Goal: Find specific page/section: Find specific page/section

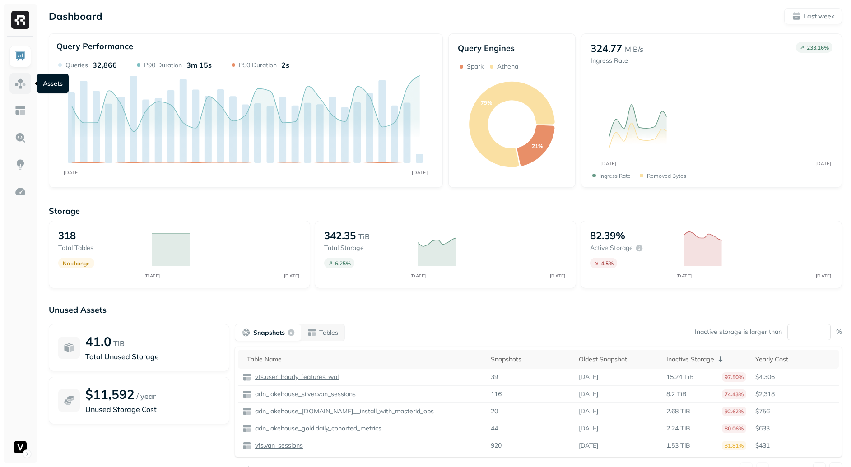
click at [31, 84] on div at bounding box center [20, 250] width 33 height 427
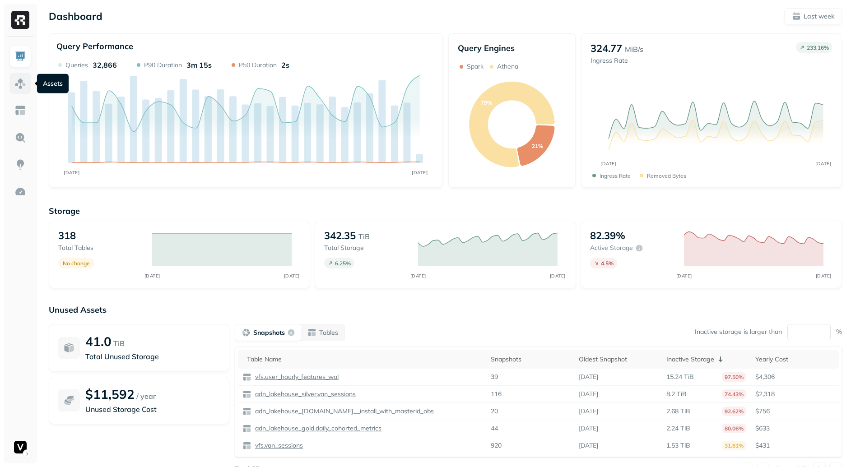
click at [24, 87] on img at bounding box center [20, 84] width 12 height 12
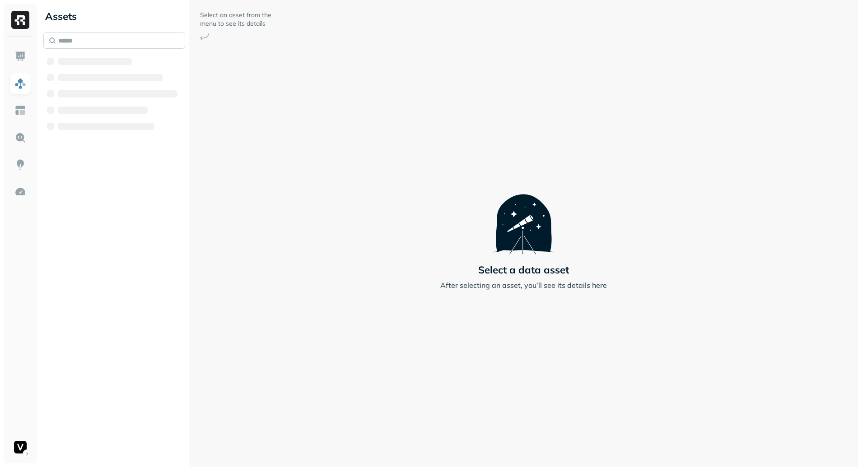
click at [120, 47] on input "text" at bounding box center [114, 41] width 142 height 16
paste input "**********"
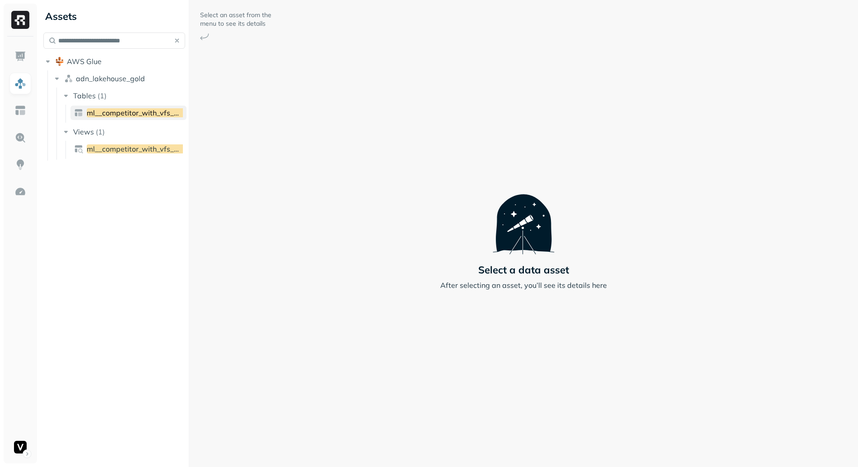
type input "**********"
click at [133, 110] on span "ml__competitor_with_vfs_obs" at bounding box center [136, 112] width 99 height 9
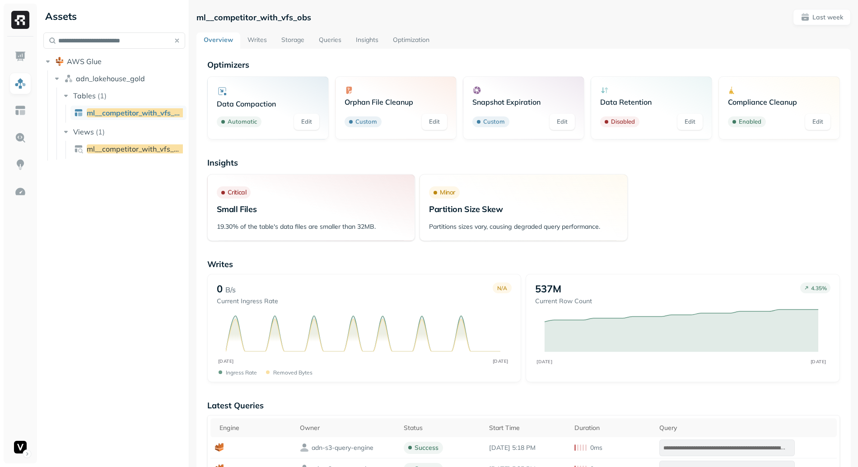
click at [330, 37] on link "Queries" at bounding box center [330, 41] width 37 height 16
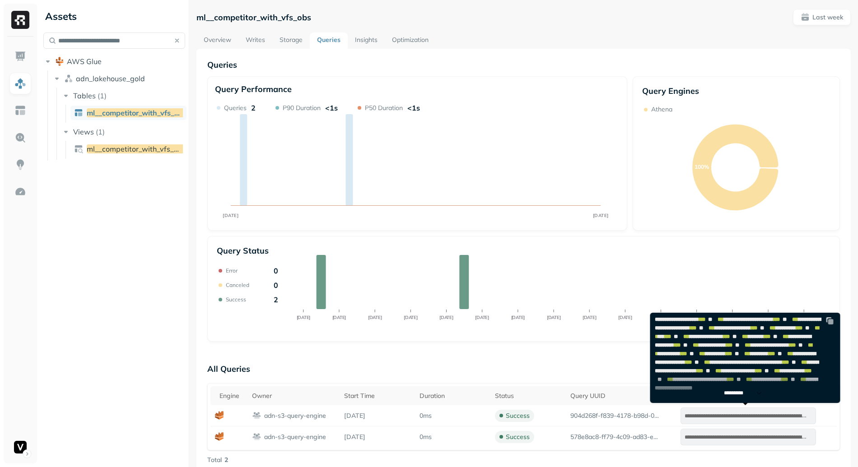
scroll to position [303, 0]
click at [747, 396] on p "*********" at bounding box center [737, 393] width 28 height 7
click at [614, 361] on p "All Queries" at bounding box center [523, 369] width 633 height 18
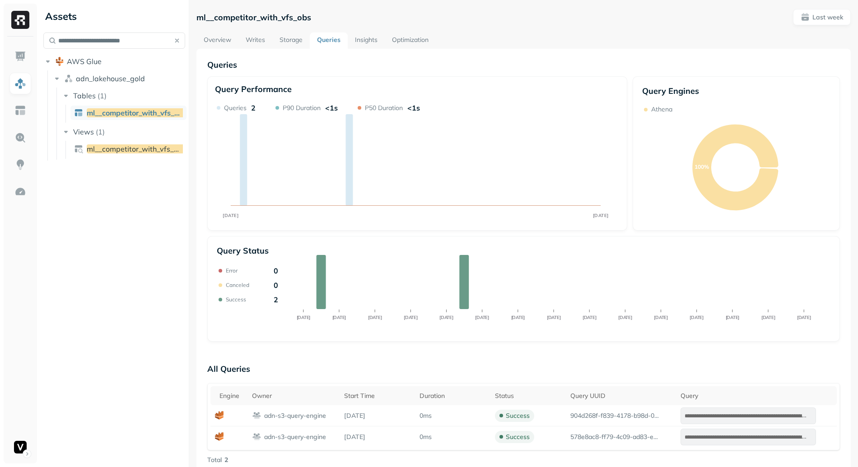
click at [207, 41] on link "Overview" at bounding box center [217, 41] width 42 height 16
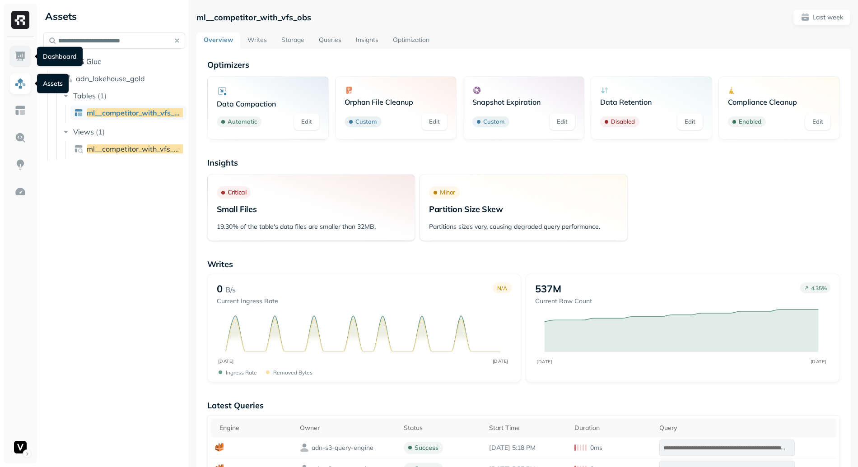
click at [30, 48] on link at bounding box center [20, 57] width 22 height 22
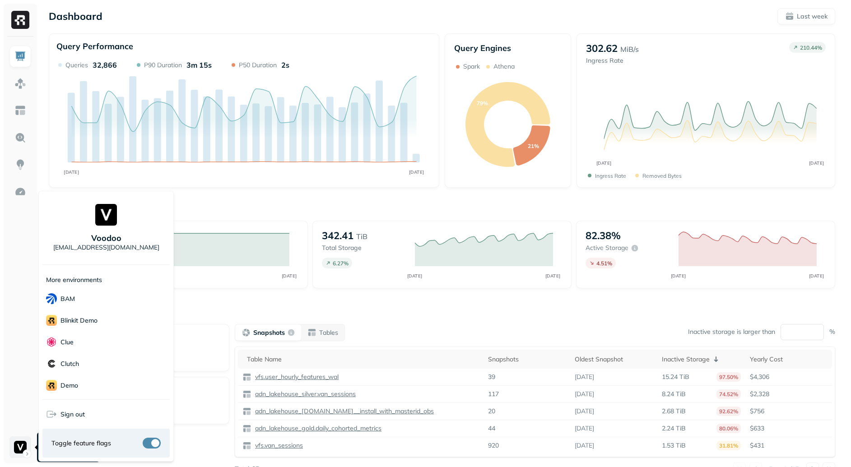
click at [24, 443] on html "Dashboard Last week Query Performance SEP 09 SEP 16 Queries 32,866 P90 Duration…" at bounding box center [425, 251] width 851 height 503
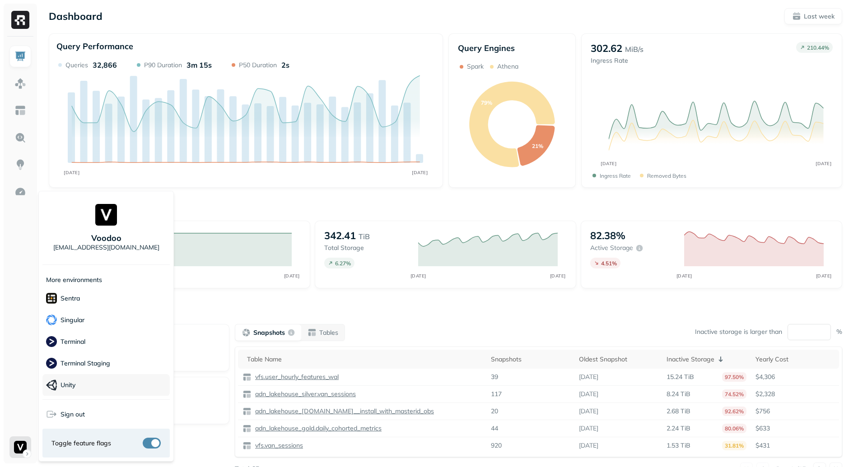
click at [101, 387] on div "Unity" at bounding box center [105, 385] width 127 height 22
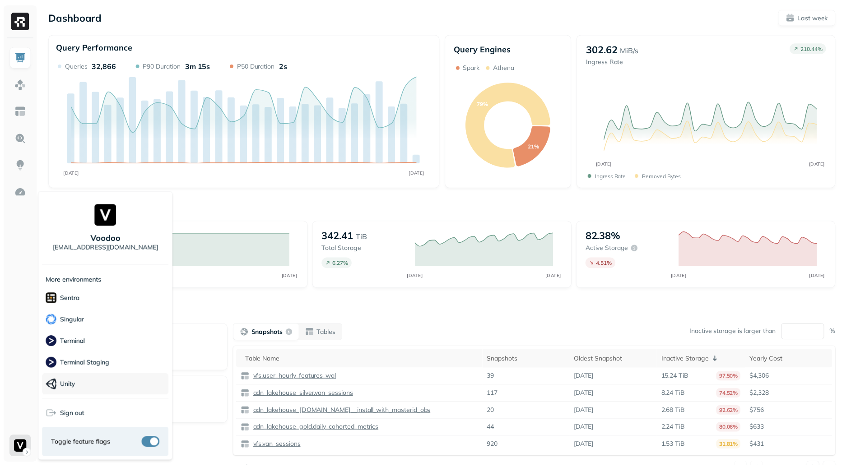
scroll to position [174, 0]
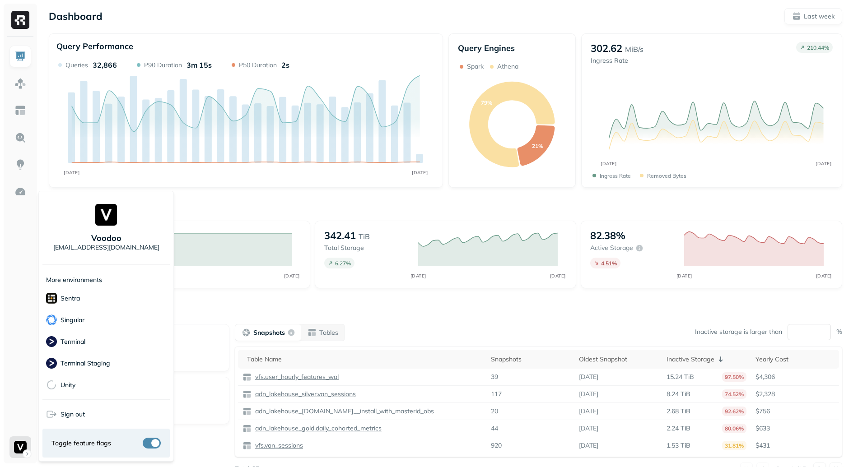
click at [313, 292] on html "Dashboard Last week Query Performance SEP 09 SEP 16 Queries 32,866 P90 Duration…" at bounding box center [429, 251] width 858 height 503
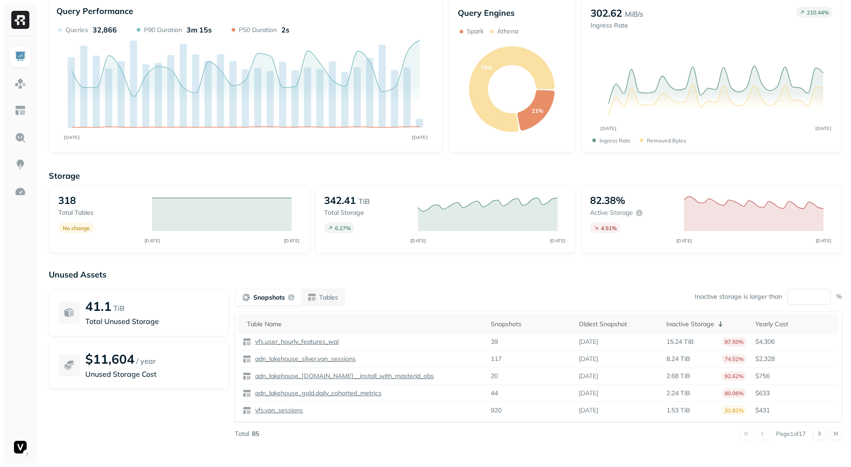
scroll to position [0, 0]
